Goal: Information Seeking & Learning: Learn about a topic

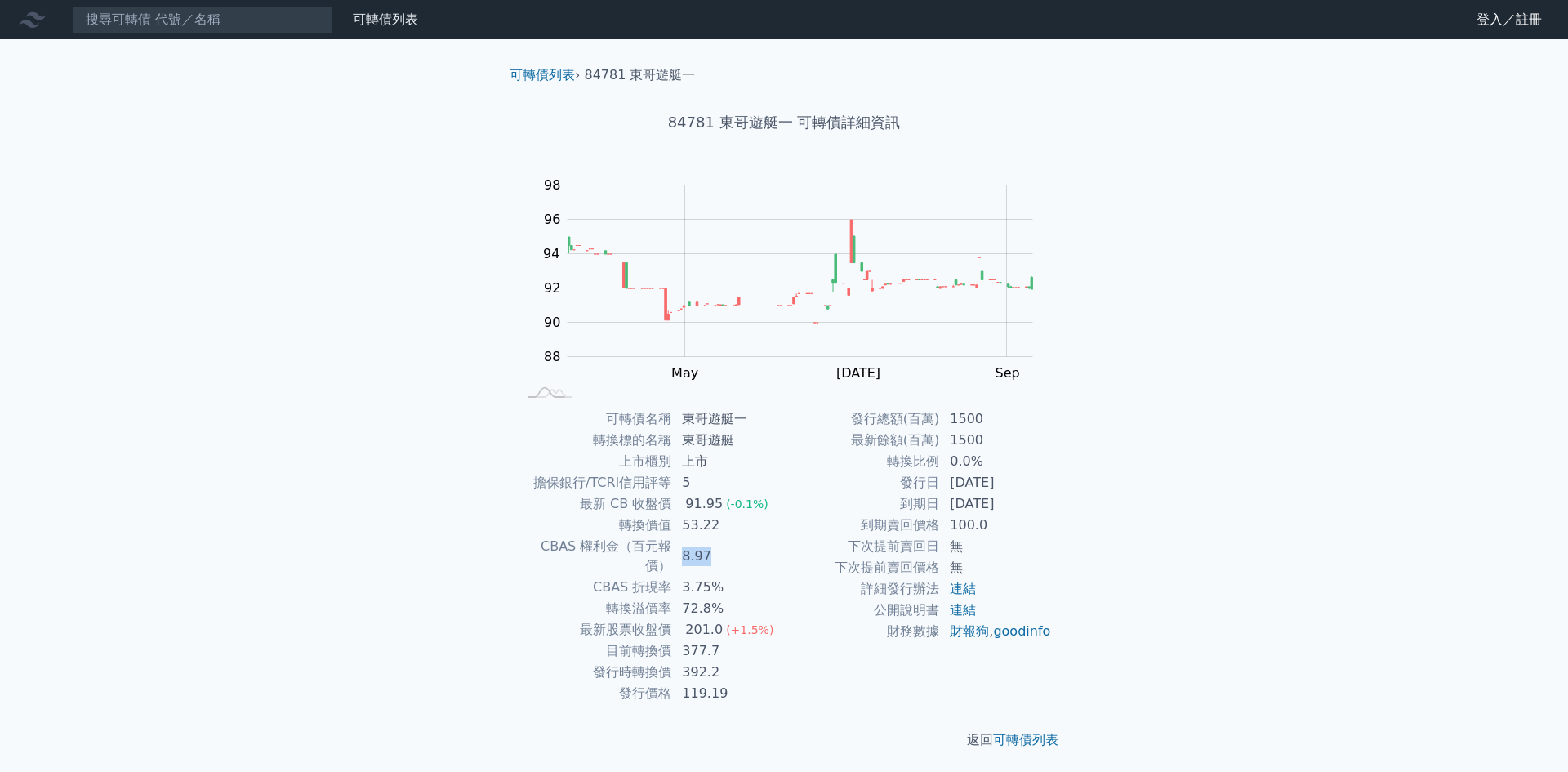
drag, startPoint x: 684, startPoint y: 547, endPoint x: 740, endPoint y: 543, distance: 56.1
click at [740, 543] on td "8.97" at bounding box center [728, 557] width 112 height 41
drag, startPoint x: 955, startPoint y: 439, endPoint x: 1001, endPoint y: 435, distance: 46.2
click at [1001, 435] on td "1500" at bounding box center [996, 441] width 112 height 21
drag, startPoint x: 959, startPoint y: 487, endPoint x: 1024, endPoint y: 480, distance: 65.4
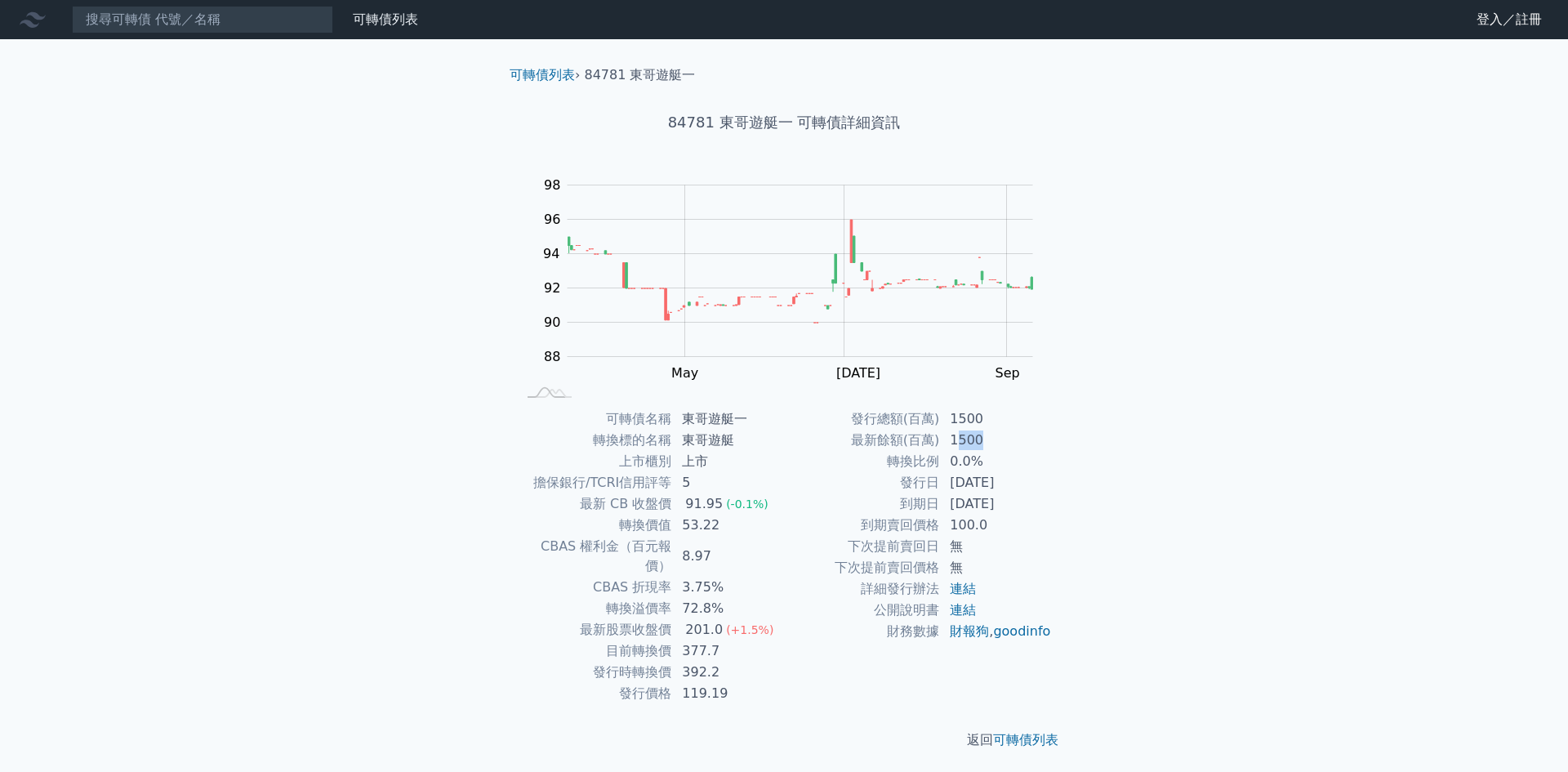
click at [1024, 480] on td "[DATE]" at bounding box center [996, 483] width 112 height 21
drag, startPoint x: 953, startPoint y: 501, endPoint x: 1051, endPoint y: 499, distance: 98.0
click at [1051, 499] on td "[DATE]" at bounding box center [996, 504] width 112 height 21
drag, startPoint x: 945, startPoint y: 525, endPoint x: 976, endPoint y: 521, distance: 31.3
click at [976, 521] on td "100.0" at bounding box center [996, 526] width 112 height 21
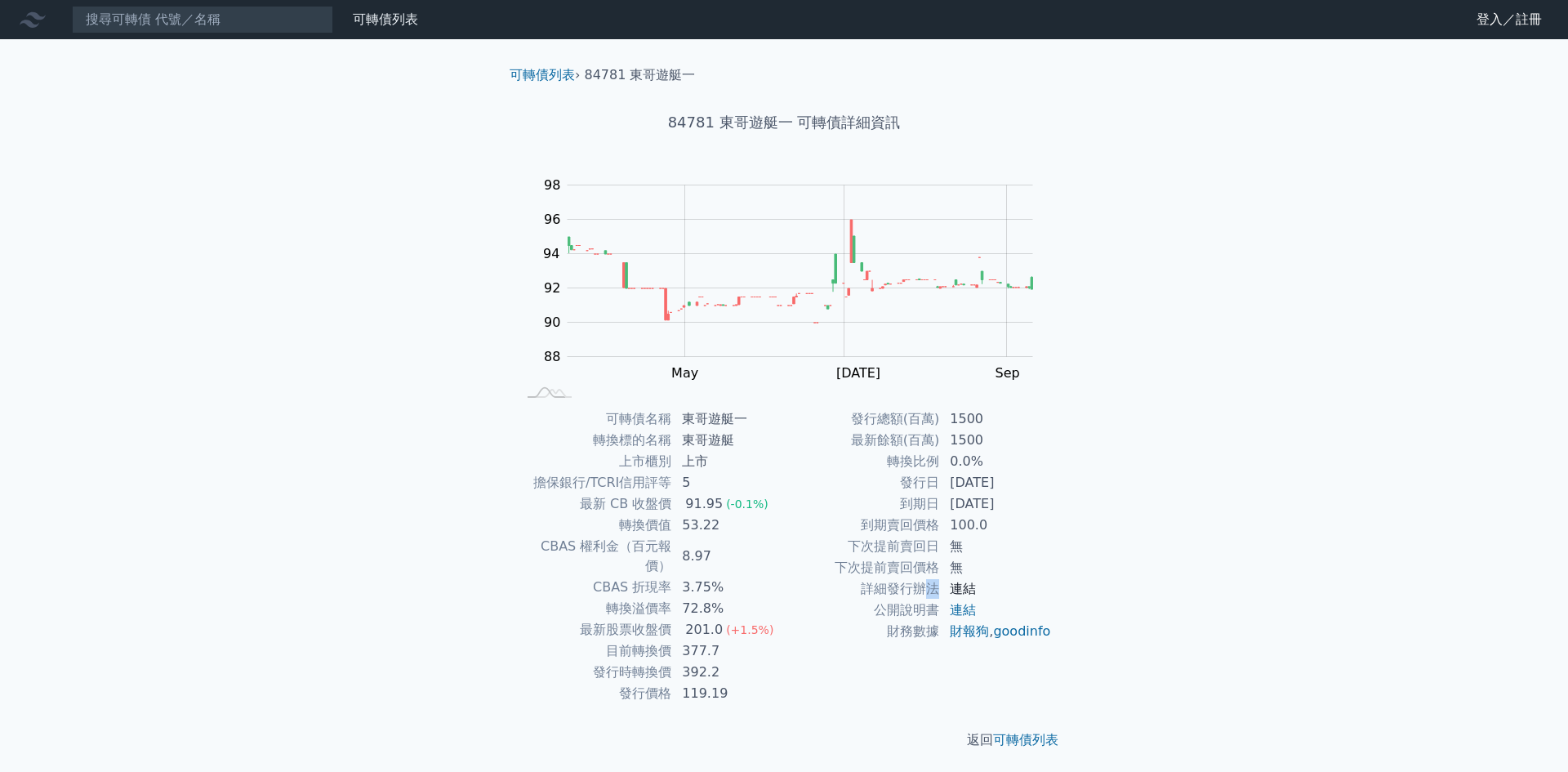
drag, startPoint x: 932, startPoint y: 595, endPoint x: 954, endPoint y: 589, distance: 22.8
click at [954, 589] on tr "詳細發行辦法 連結" at bounding box center [918, 589] width 268 height 21
drag, startPoint x: 682, startPoint y: 631, endPoint x: 723, endPoint y: 626, distance: 41.3
click at [723, 641] on td "377.7" at bounding box center [728, 652] width 112 height 21
drag, startPoint x: 698, startPoint y: 505, endPoint x: 731, endPoint y: 505, distance: 33.0
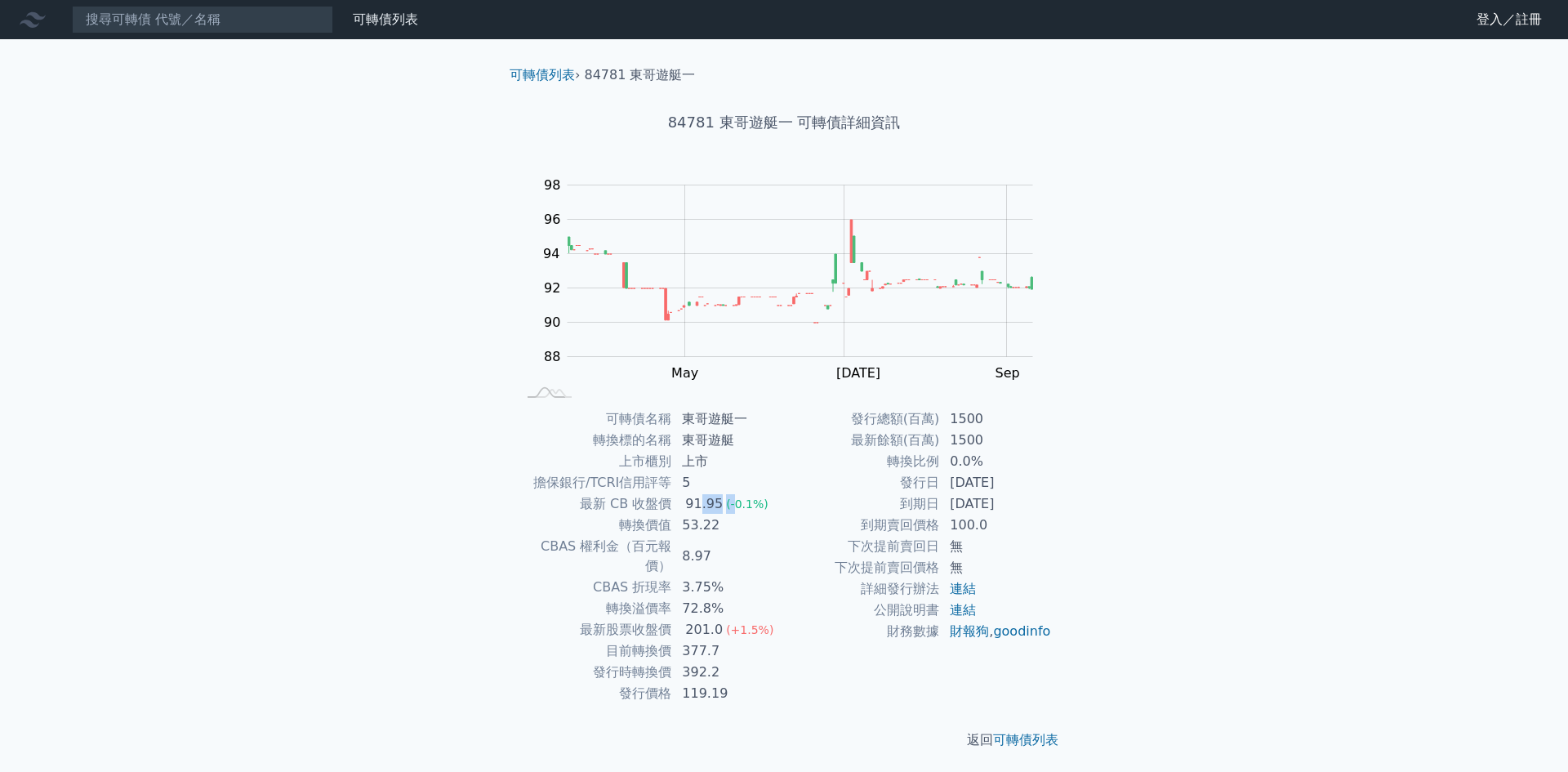
click at [731, 505] on td "91.95 (-0.1%)" at bounding box center [728, 504] width 112 height 21
